Goal: Ask a question

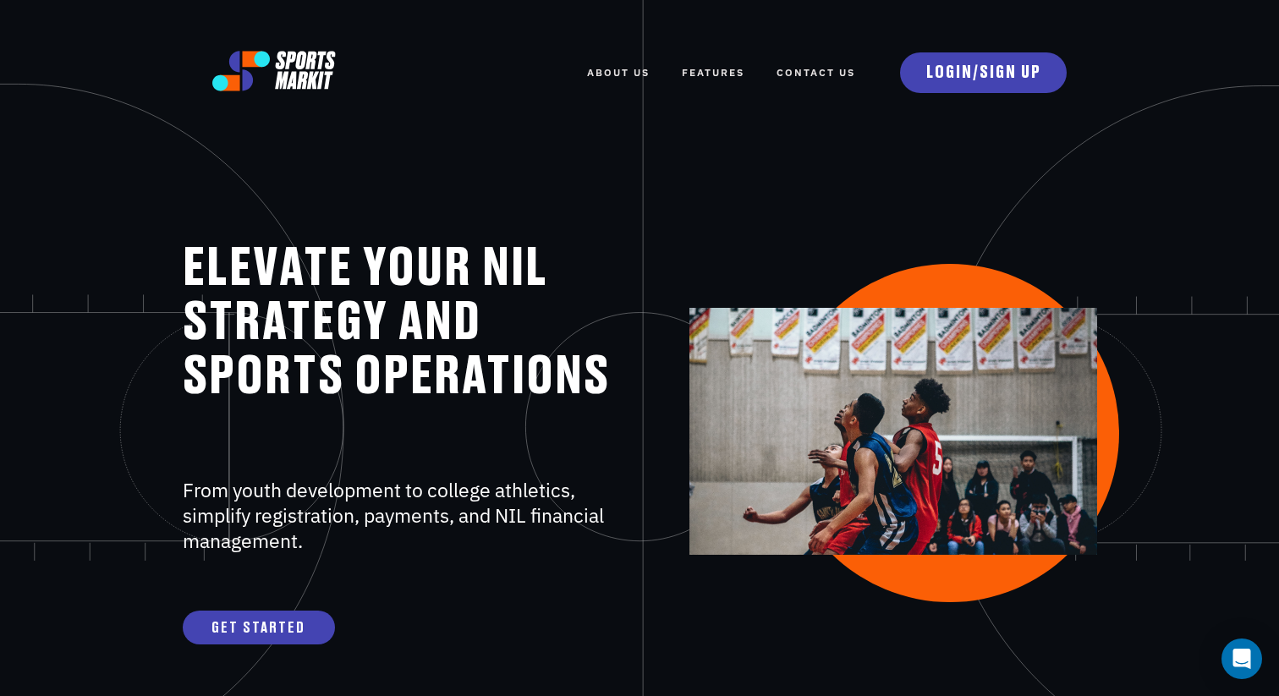
click at [817, 77] on link "Contact Us" at bounding box center [815, 72] width 79 height 37
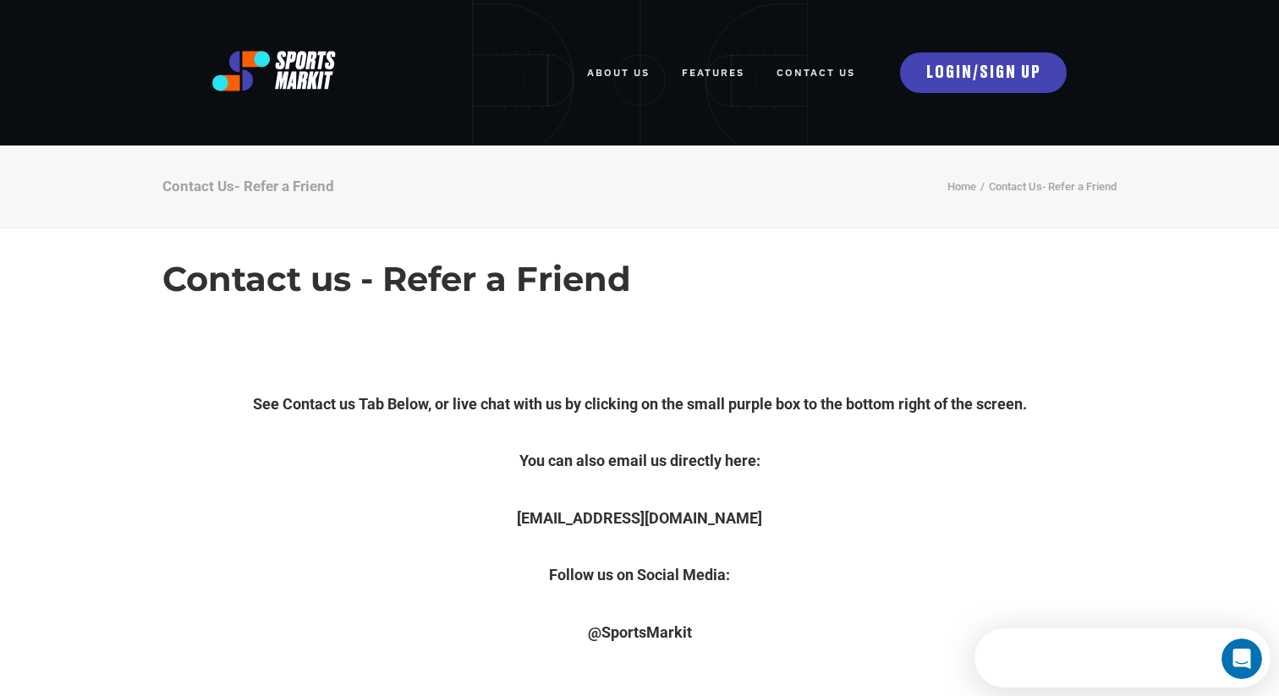
click at [807, 75] on link "Contact Us" at bounding box center [815, 72] width 79 height 37
click at [96, 261] on div "Contact us - Refer a Friend" at bounding box center [639, 278] width 1279 height 101
click at [123, 305] on div "Contact us - Refer a Friend" at bounding box center [639, 278] width 1279 height 101
click at [95, 343] on div "See Contact us Tab Below, or live chat with us by clicking on the small purple …" at bounding box center [639, 503] width 1279 height 347
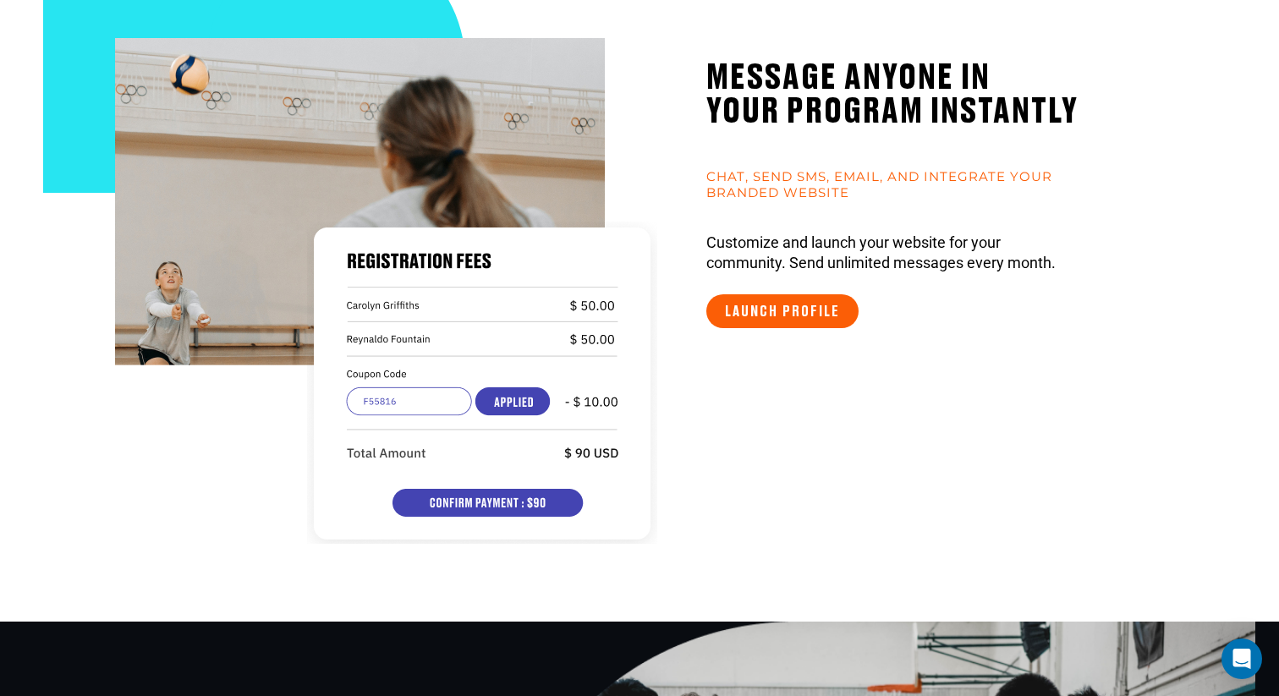
scroll to position [1001, 0]
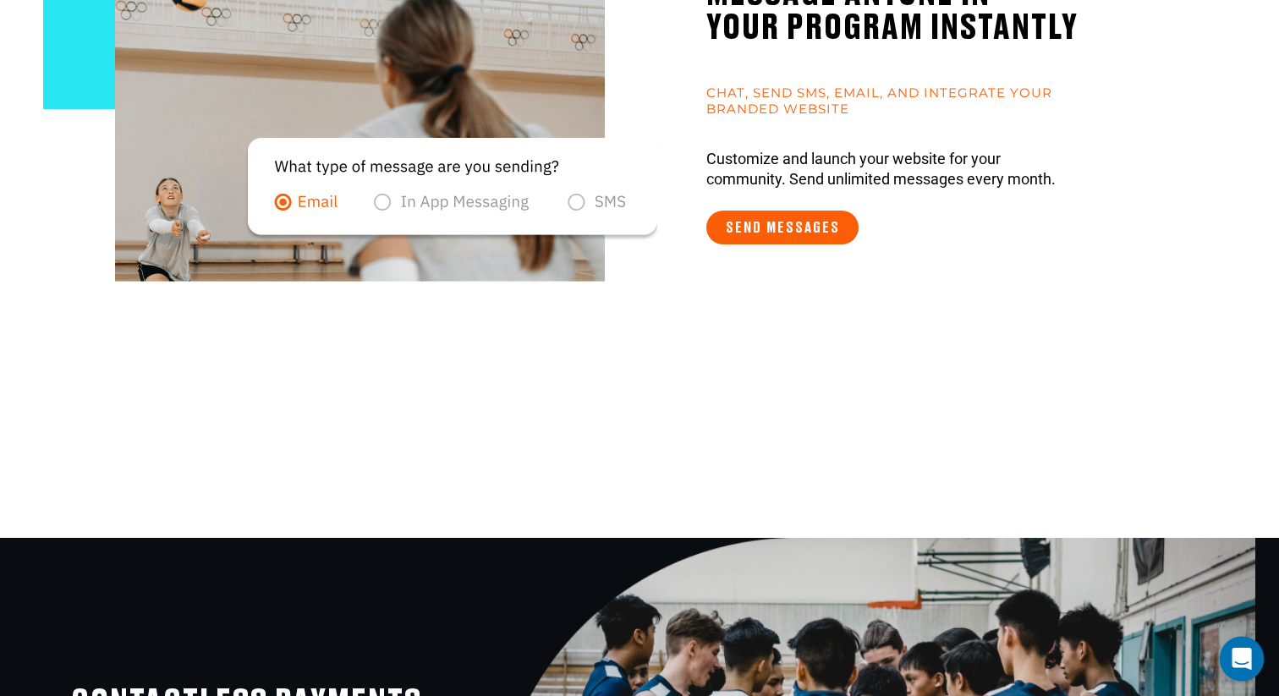
click at [1242, 664] on icon "Open Intercom Messenger" at bounding box center [1242, 659] width 22 height 22
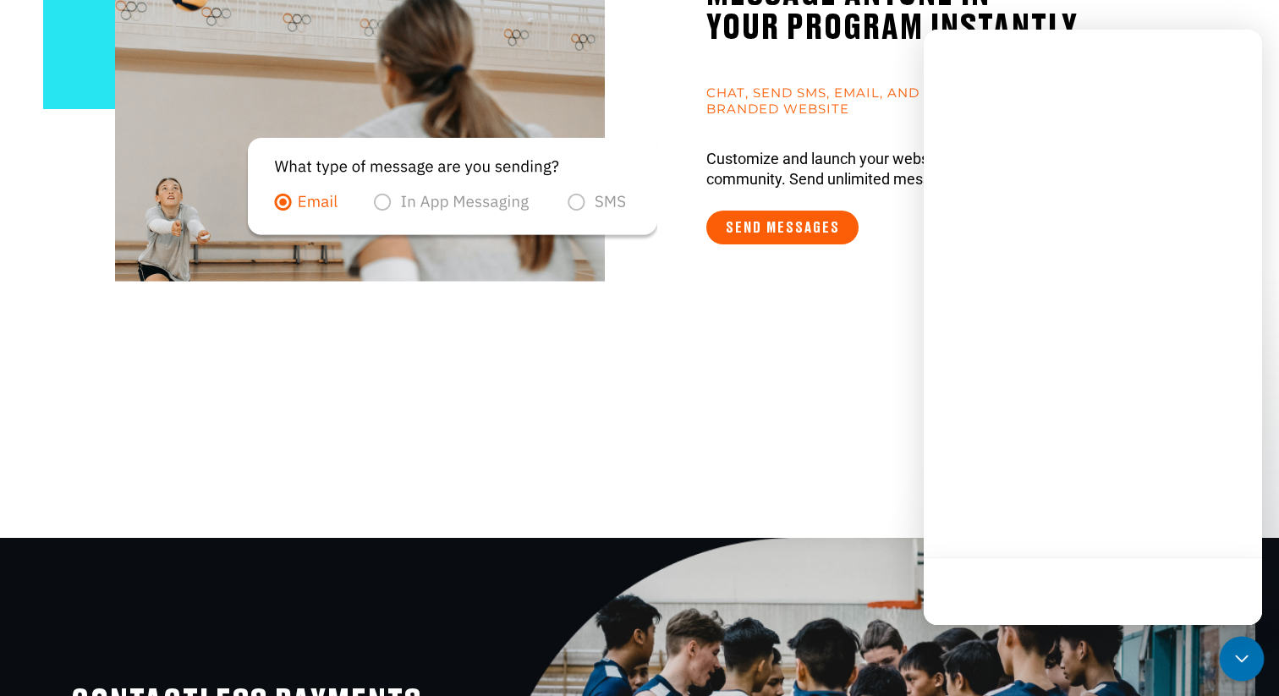
scroll to position [0, 0]
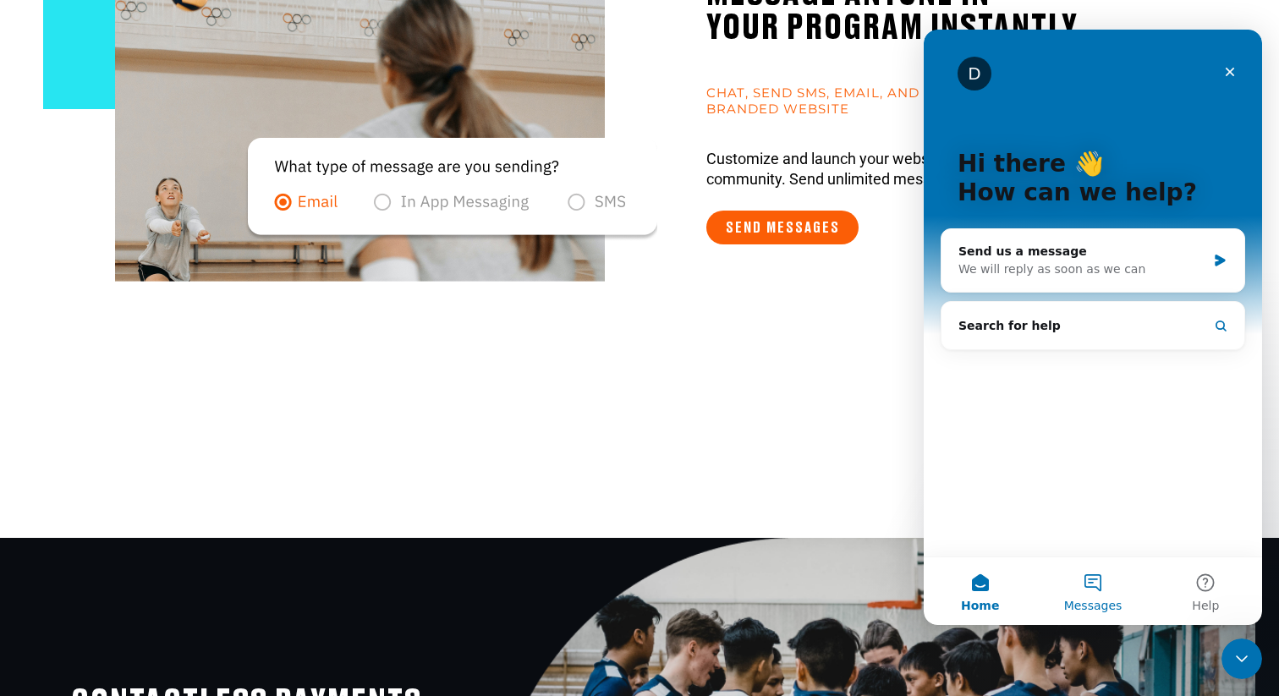
click at [1099, 588] on button "Messages" at bounding box center [1092, 591] width 112 height 68
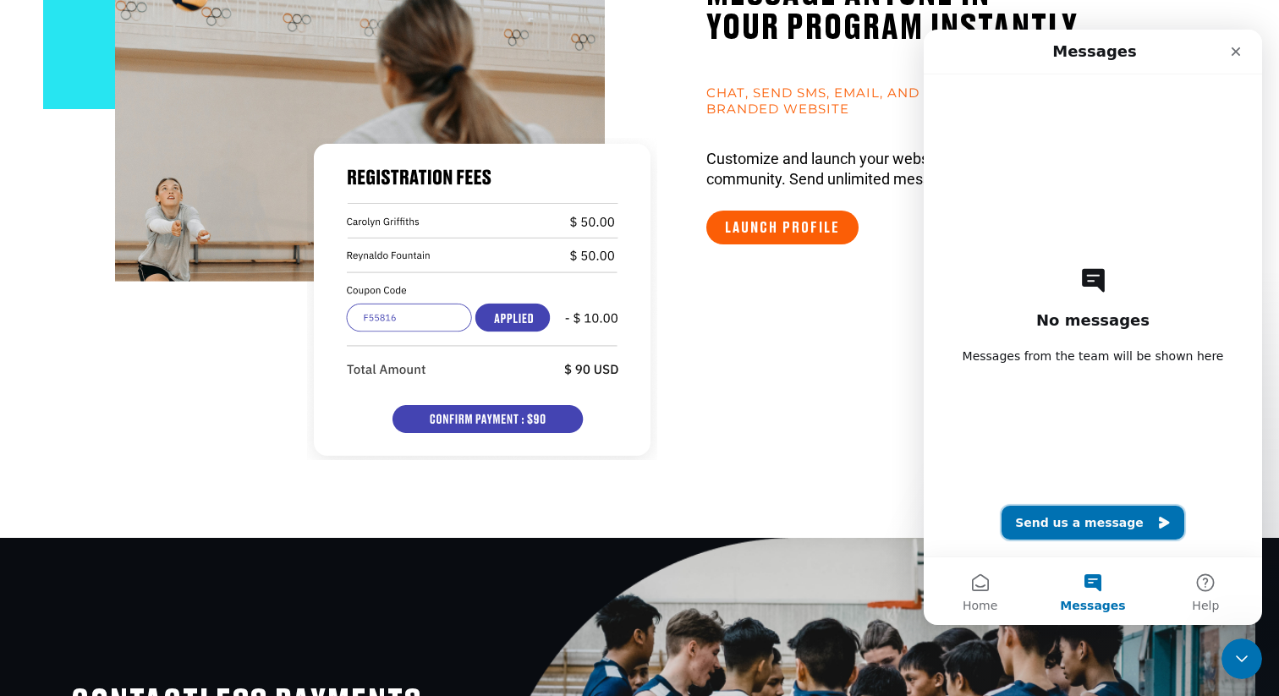
click at [1090, 528] on button "Send us a message" at bounding box center [1092, 523] width 183 height 34
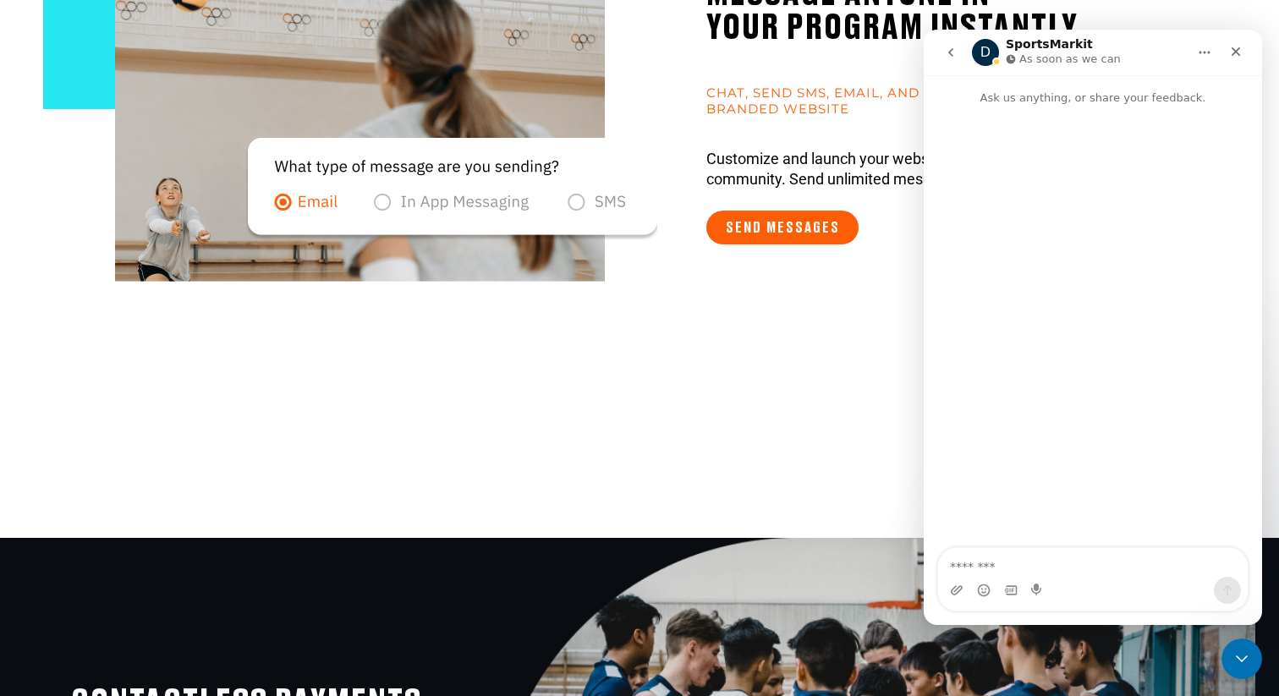
click at [962, 565] on textarea "Message…" at bounding box center [1093, 562] width 310 height 29
type textarea "**********"
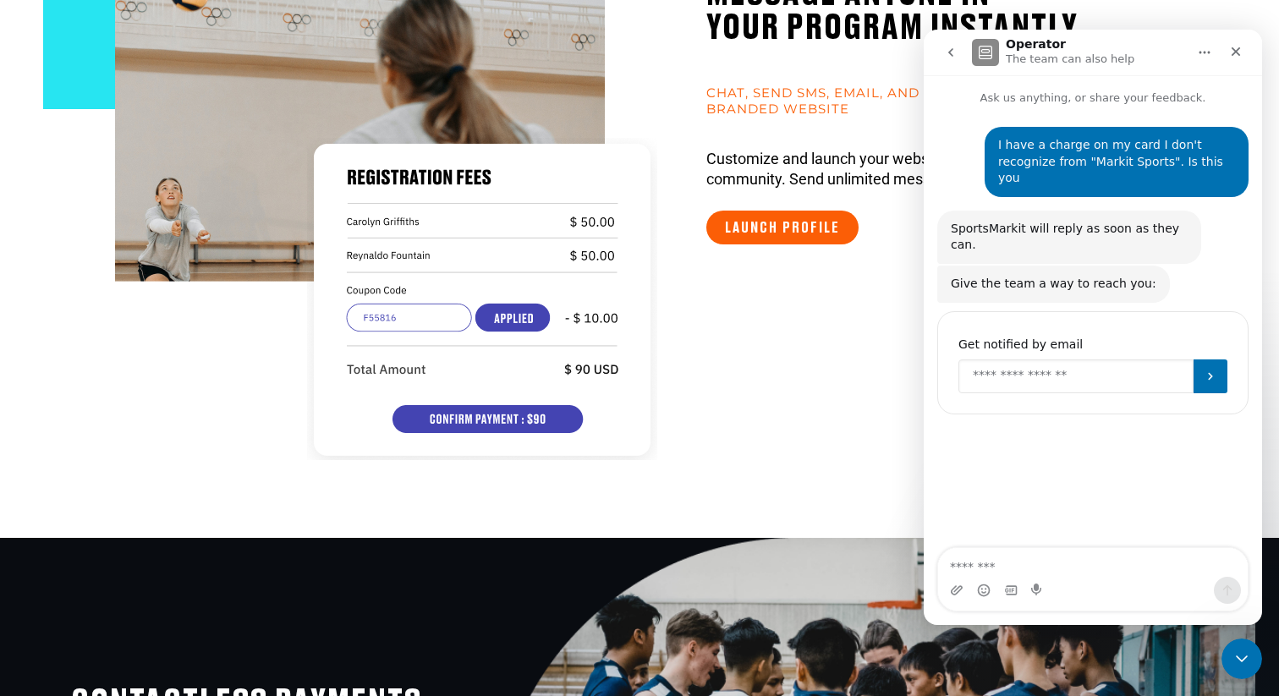
click at [1027, 359] on input "Enter your email" at bounding box center [1075, 376] width 235 height 34
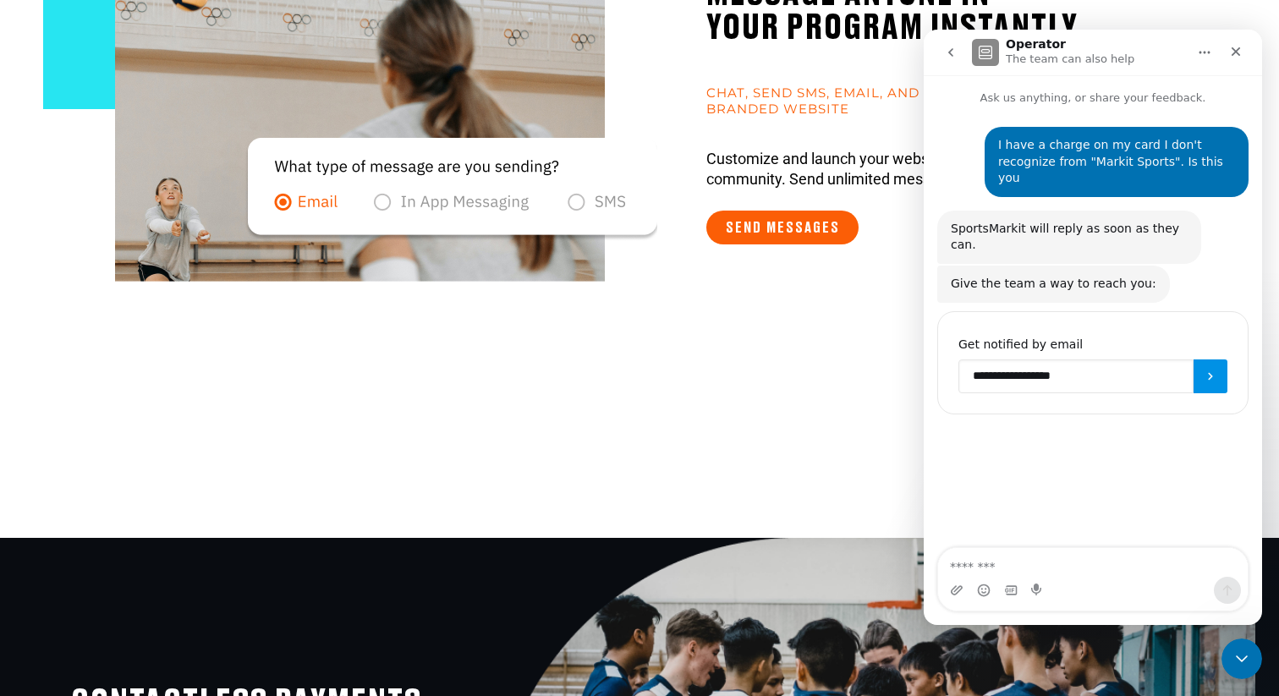
type input "**********"
click at [1215, 370] on icon "Submit" at bounding box center [1211, 377] width 14 height 14
click at [72, 312] on section "MESSAGE aNYONE IN YOUR PROGRAM INSTANTLY chat, Send SMS, Email, and integrate y…" at bounding box center [639, 161] width 1279 height 753
click at [798, 376] on div "MESSAGE aNYONE IN YOUR PROGRAM INSTANTLY chat, Send SMS, Email, and integrate y…" at bounding box center [935, 207] width 458 height 506
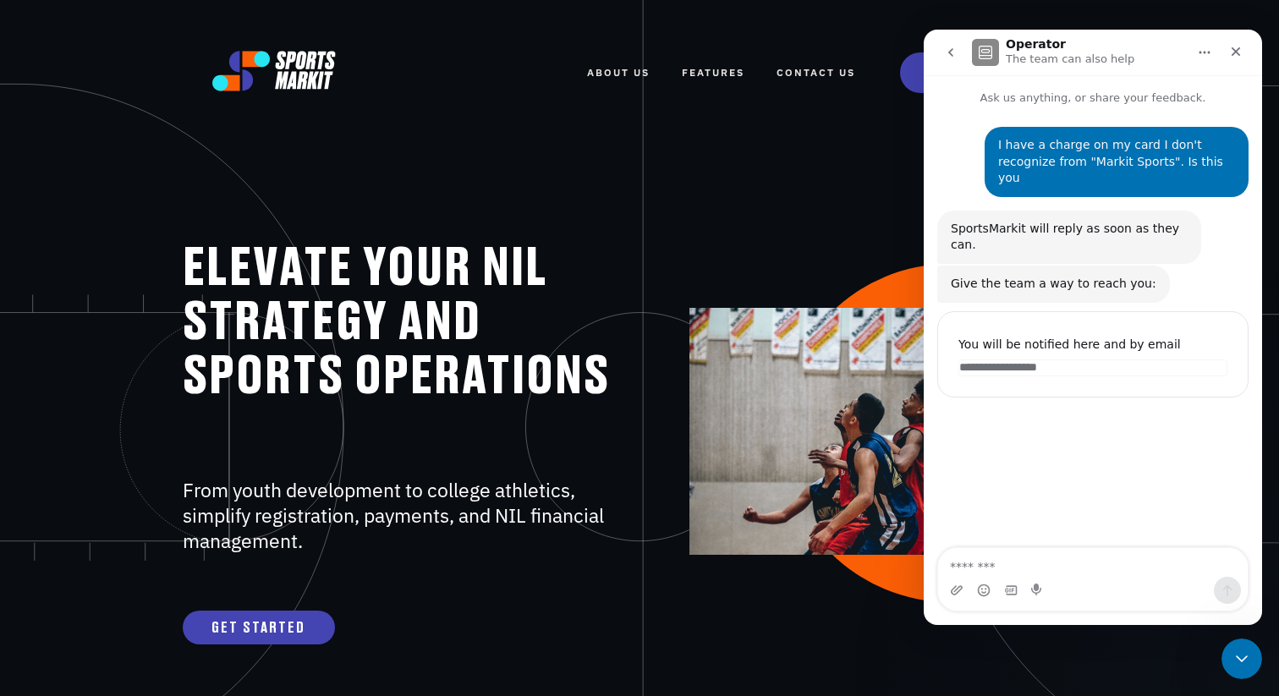
click at [808, 75] on link "Contact Us" at bounding box center [815, 72] width 79 height 37
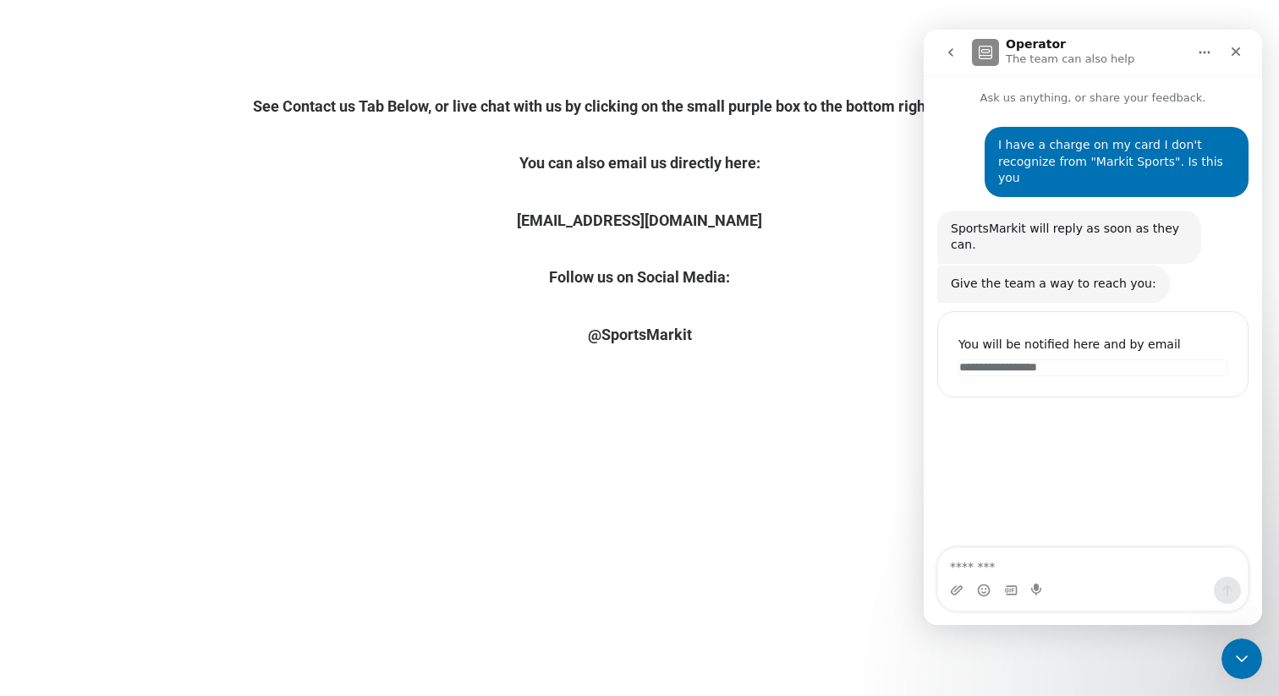
scroll to position [300, 0]
